Goal: Book appointment/travel/reservation

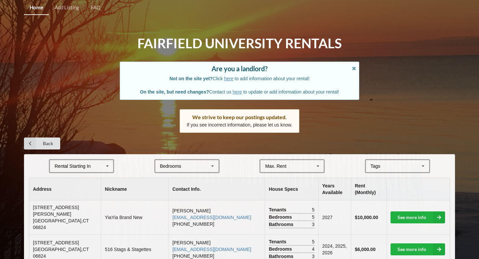
click at [97, 163] on div "Rental Starting In [DATE] 2026 2027 2028" at bounding box center [81, 166] width 65 height 14
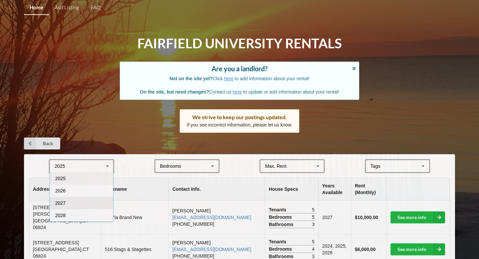
click at [84, 201] on div "2027" at bounding box center [81, 203] width 63 height 12
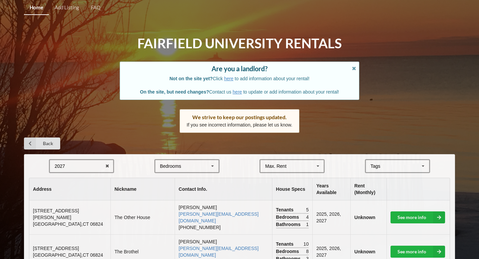
click at [179, 162] on div "Bedrooms 1 2 3 4 5 6 7 8" at bounding box center [186, 166] width 65 height 14
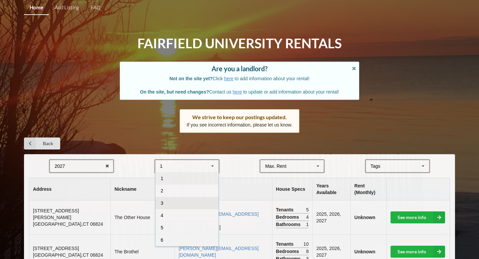
click at [164, 205] on div "3" at bounding box center [186, 203] width 63 height 12
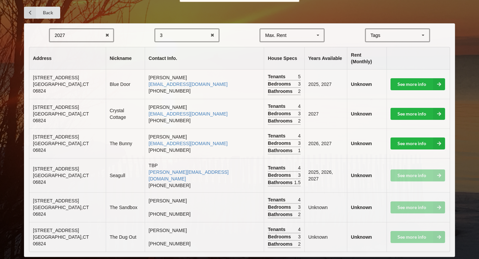
scroll to position [107, 0]
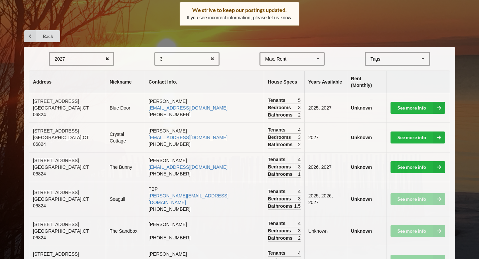
click at [110, 56] on icon at bounding box center [107, 59] width 10 height 12
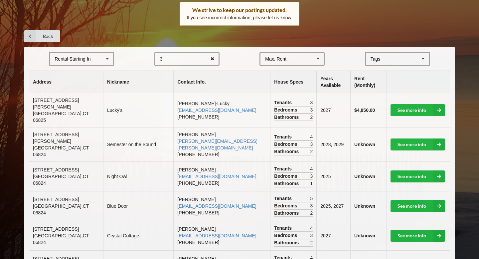
click at [212, 58] on icon at bounding box center [212, 59] width 10 height 12
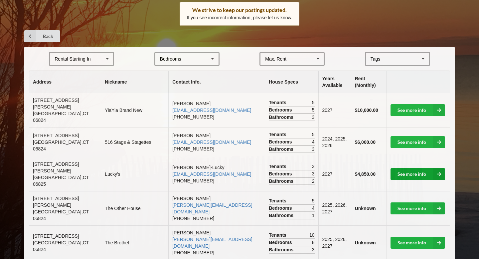
click at [396, 168] on link "See more info" at bounding box center [418, 174] width 55 height 12
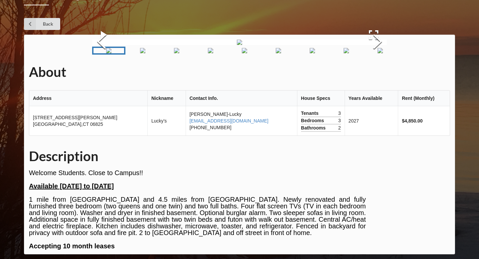
scroll to position [107, 0]
